Goal: Ask a question

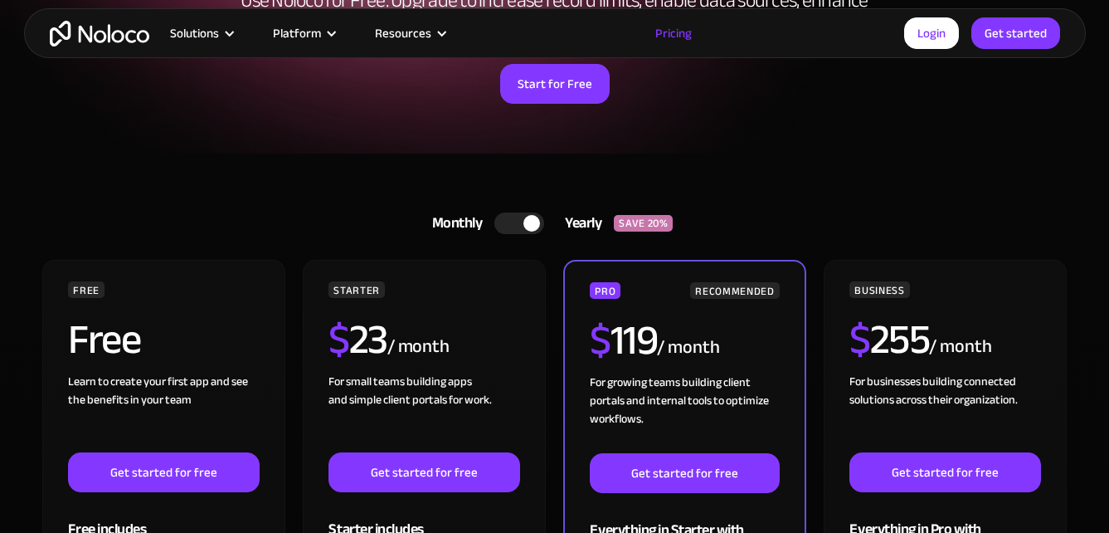
scroll to position [249, 0]
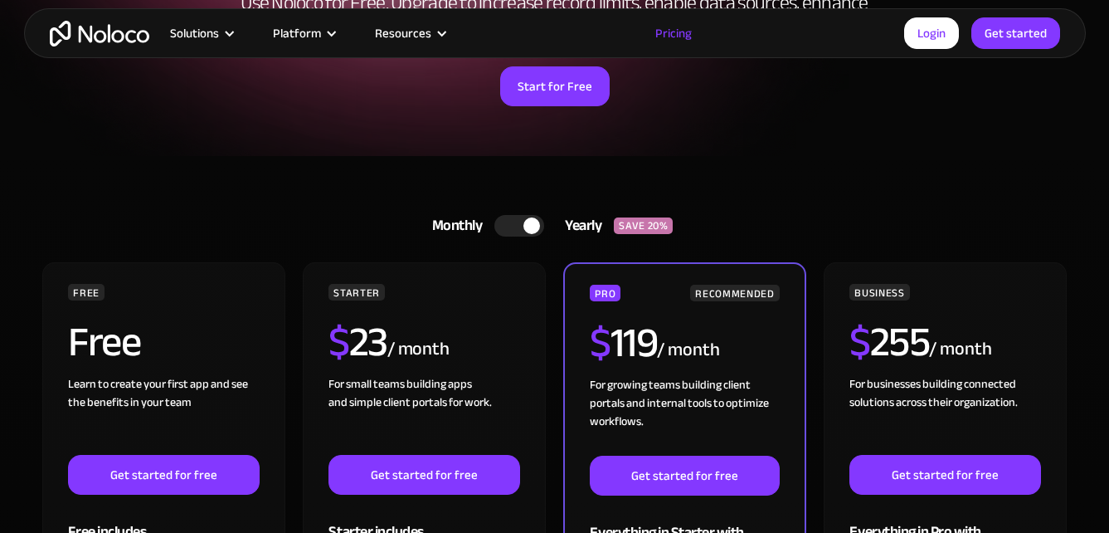
click at [511, 222] on div at bounding box center [519, 226] width 50 height 22
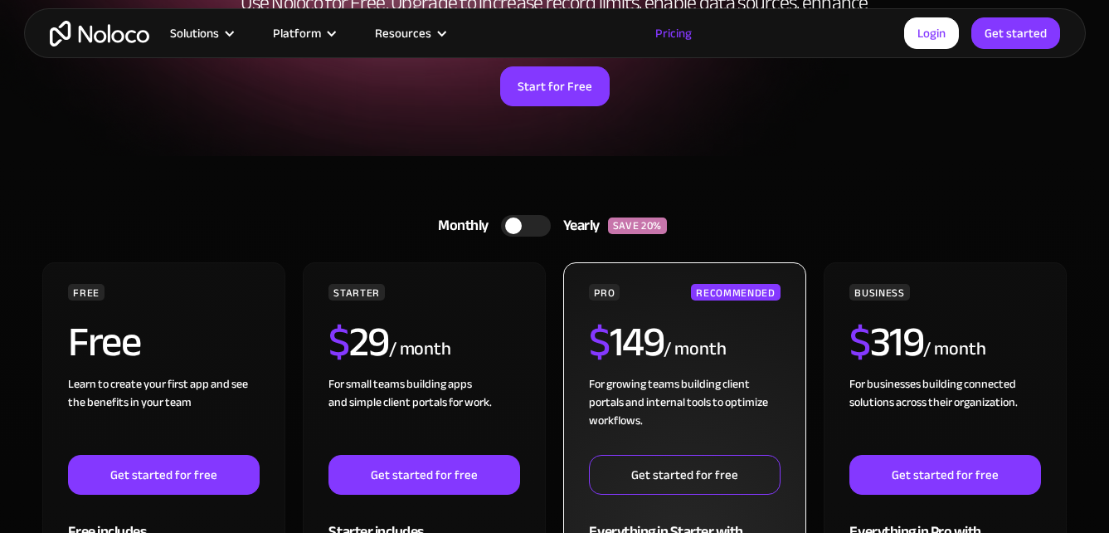
click at [692, 475] on link "Get started for free" at bounding box center [684, 475] width 191 height 40
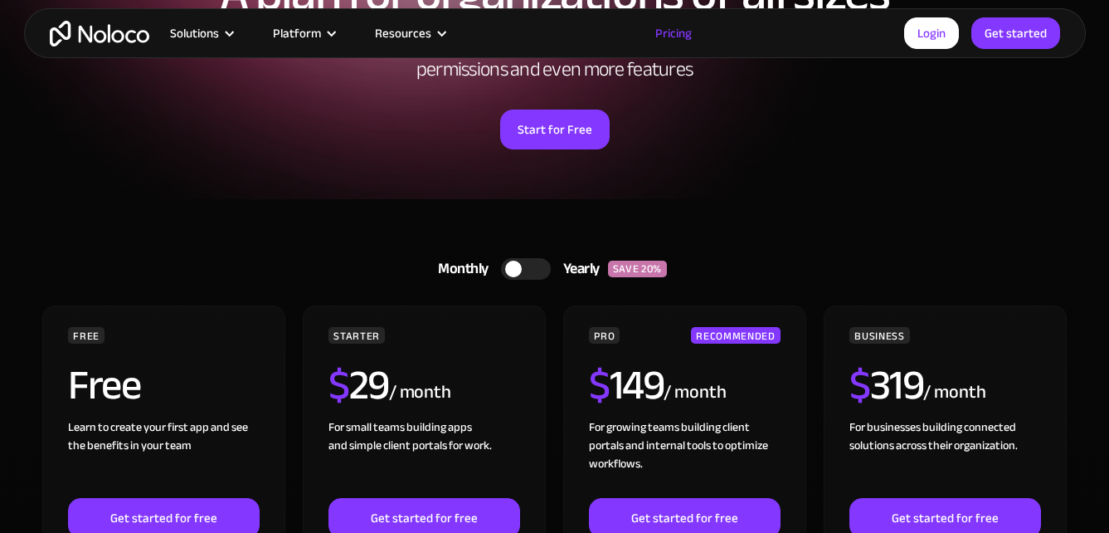
scroll to position [166, 0]
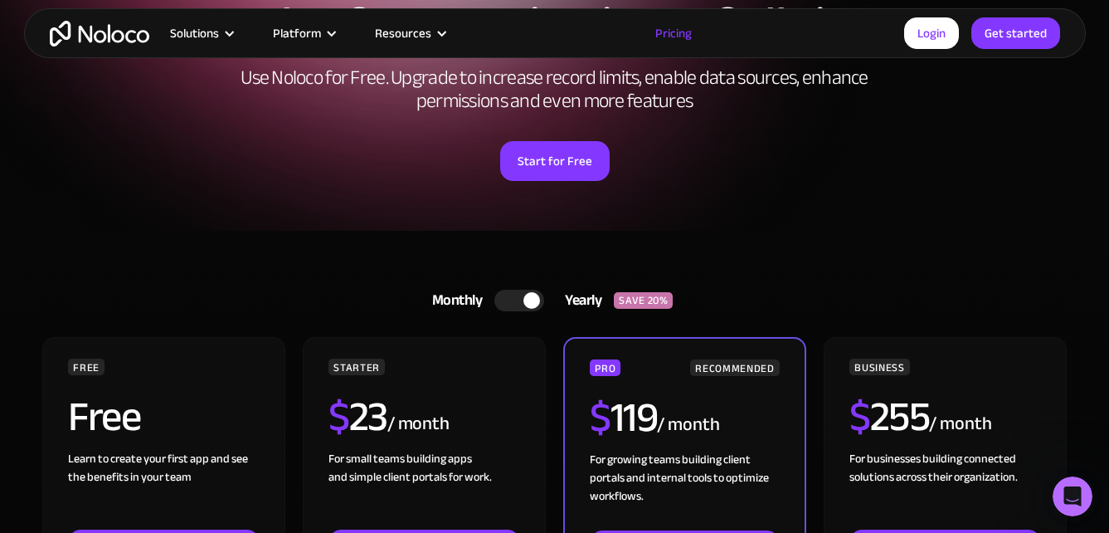
scroll to position [316, 0]
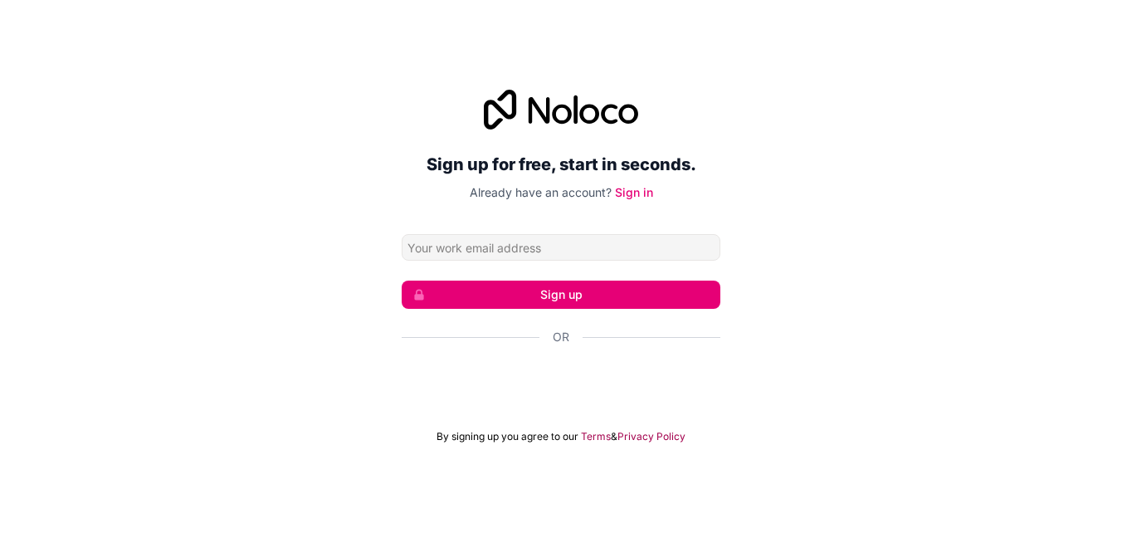
click at [497, 246] on input "Email address" at bounding box center [561, 247] width 319 height 27
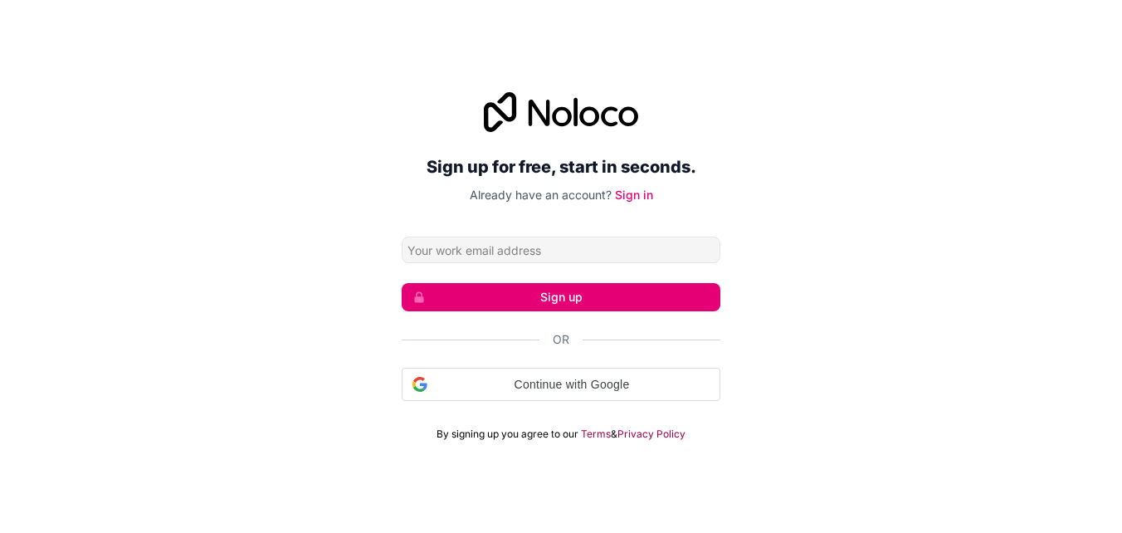
type input "[EMAIL_ADDRESS][DOMAIN_NAME]"
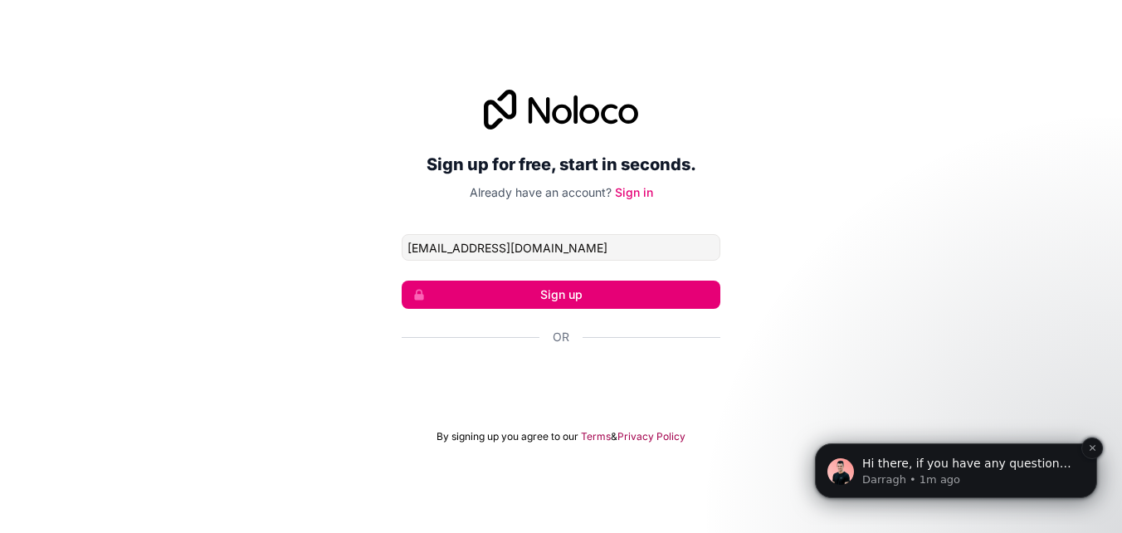
click at [943, 468] on span "Hi there, if you have any questions about our pricing, just let us know! [GEOGR…" at bounding box center [966, 479] width 209 height 46
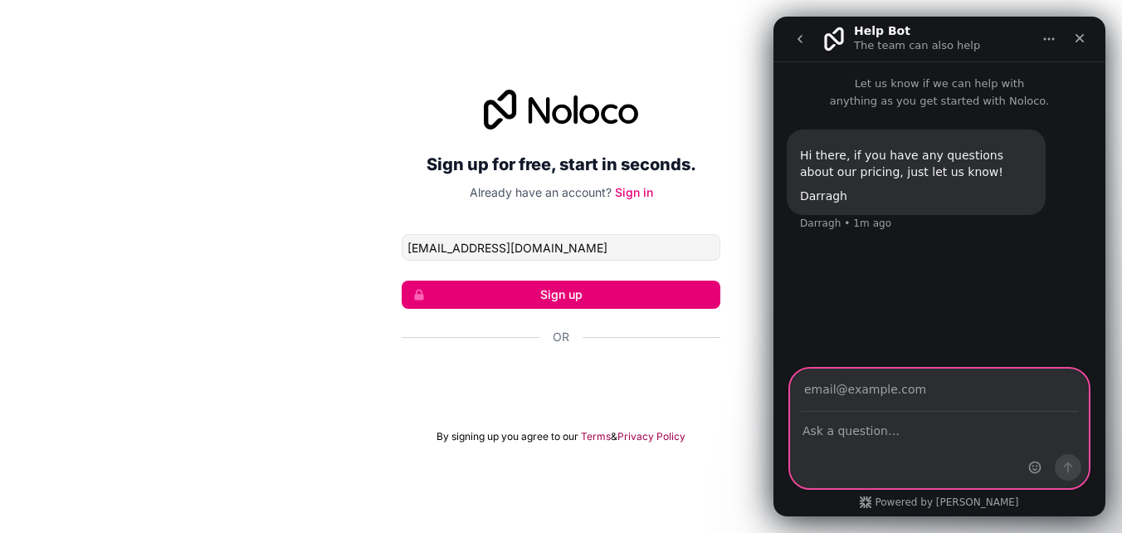
click at [894, 421] on textarea "Ask a question…" at bounding box center [939, 426] width 297 height 28
click at [990, 428] on textarea "How long is your trial for?" at bounding box center [939, 426] width 297 height 28
type textarea "How long is your trial for?"
click at [885, 390] on input "Your email" at bounding box center [939, 390] width 277 height 42
type input "[EMAIL_ADDRESS][DOMAIN_NAME]"
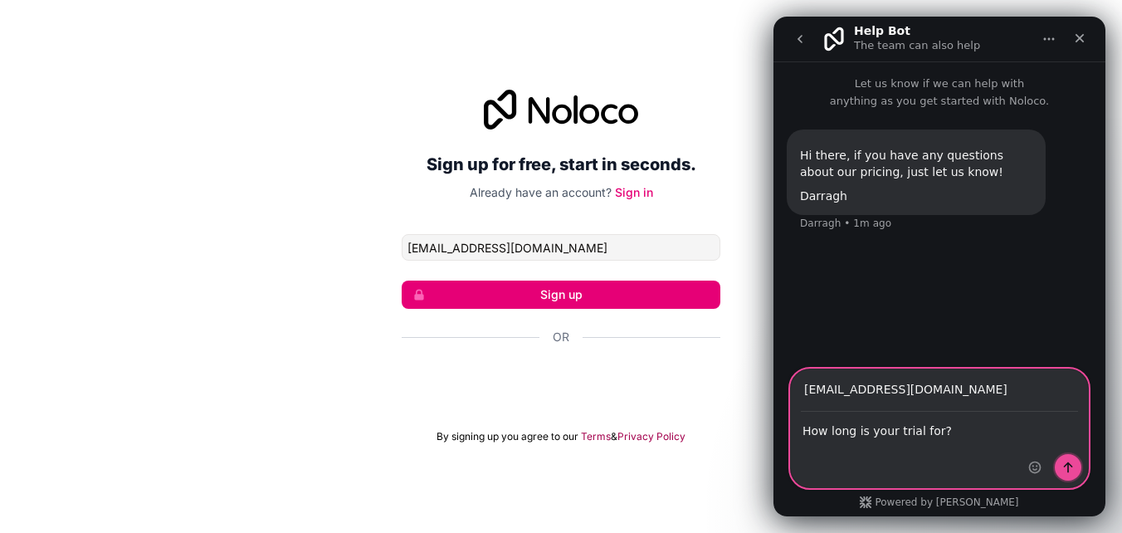
click at [1074, 463] on button "Send a message…" at bounding box center [1068, 467] width 27 height 27
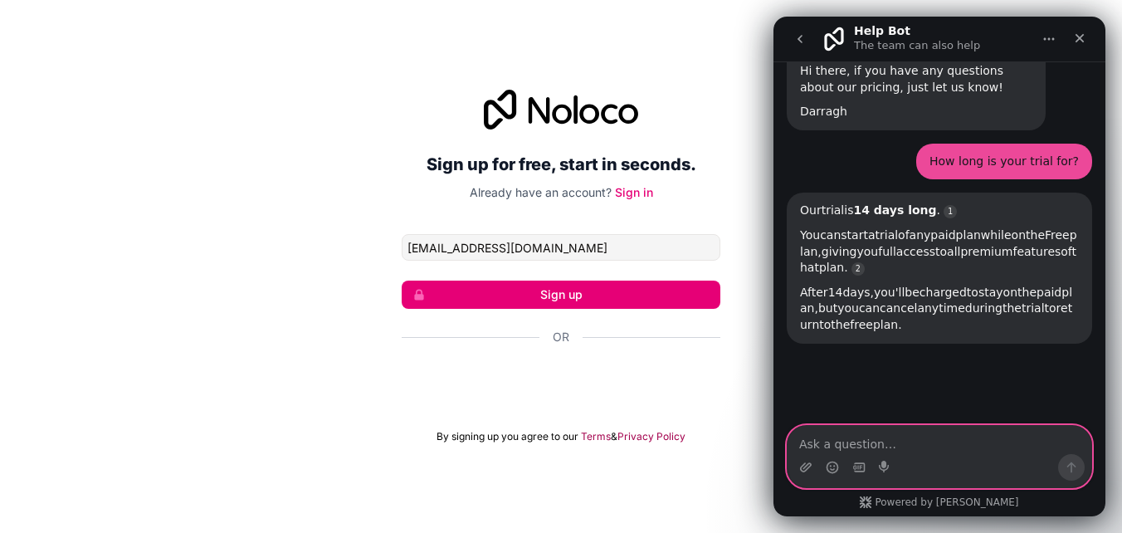
scroll to position [171, 0]
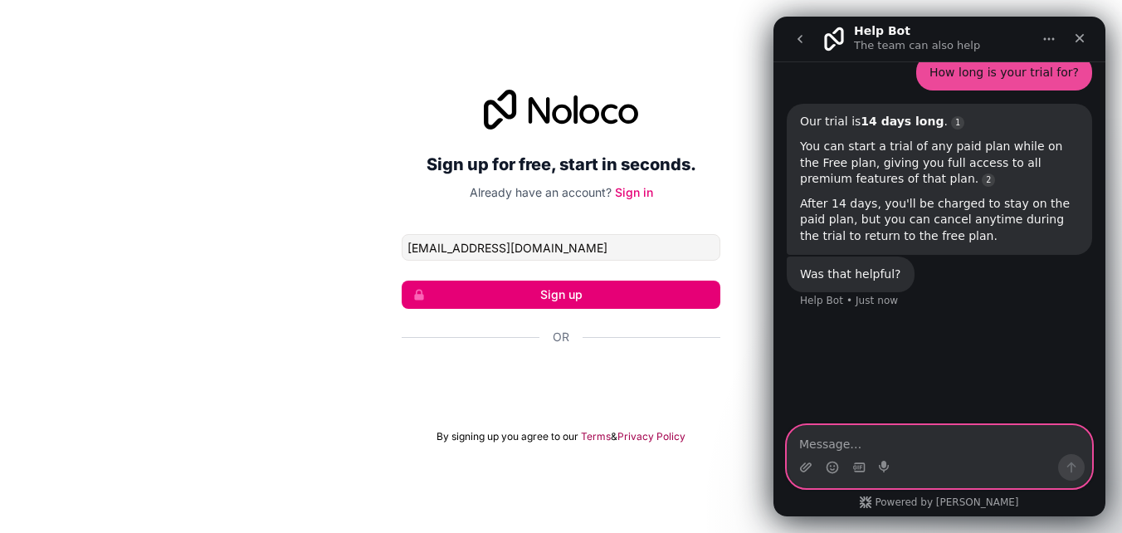
click at [908, 450] on textarea "Message…" at bounding box center [939, 440] width 304 height 28
type textarea "yes thank you"
